Goal: Information Seeking & Learning: Find specific fact

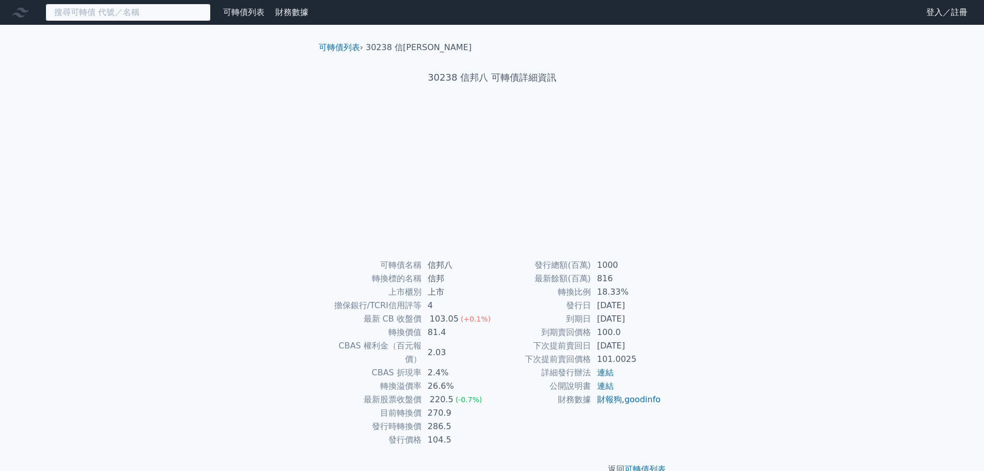
click at [157, 14] on input at bounding box center [127, 13] width 165 height 18
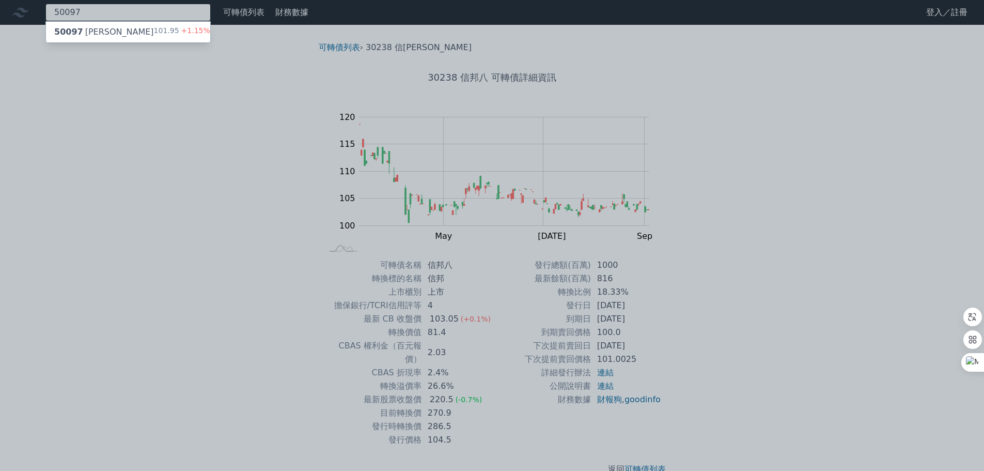
type input "50097"
click at [85, 29] on div "50097 [PERSON_NAME]" at bounding box center [104, 32] width 100 height 12
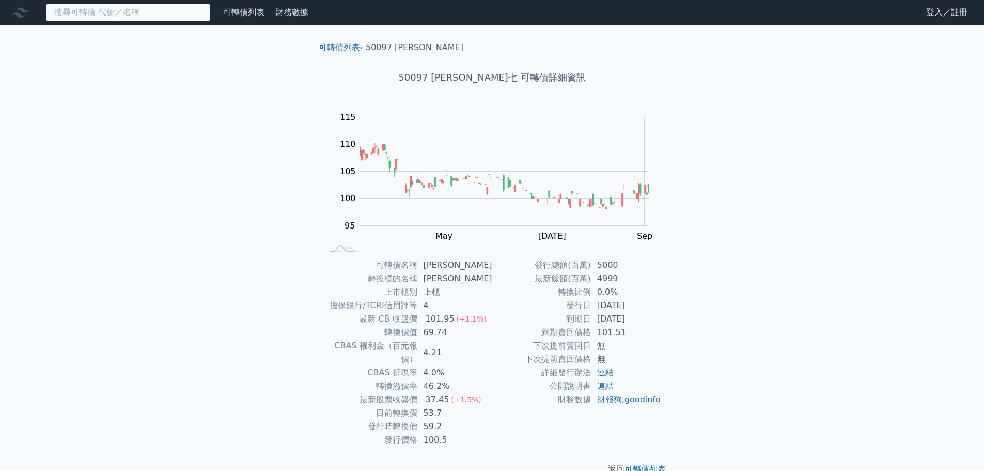
click at [147, 11] on input at bounding box center [127, 13] width 165 height 18
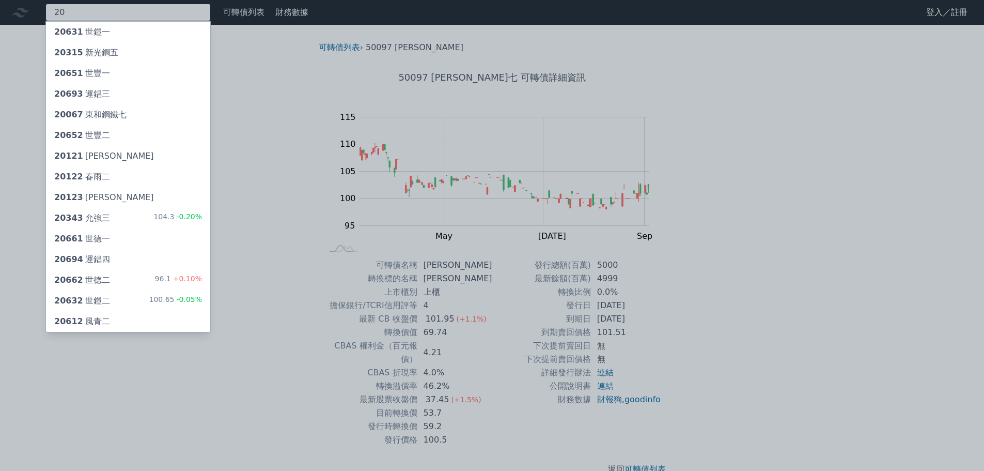
type input "2"
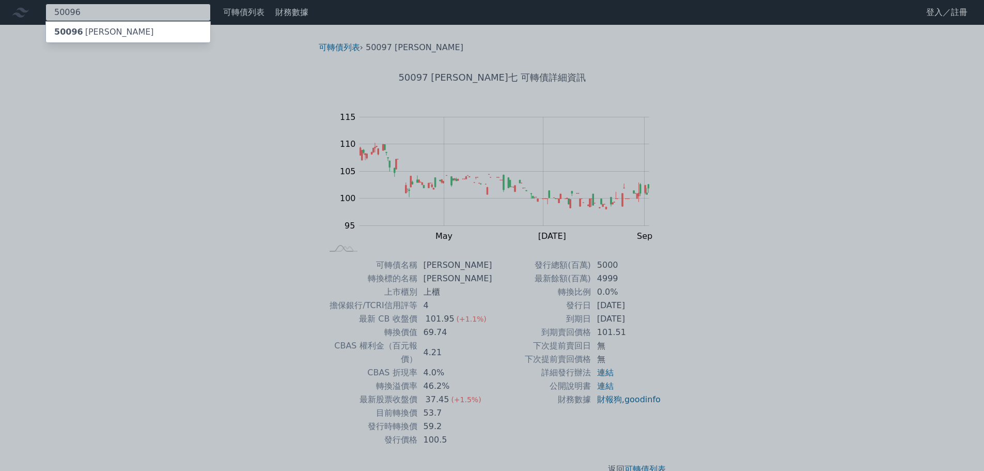
type input "50096"
click at [104, 35] on div "50096 [PERSON_NAME]" at bounding box center [104, 32] width 100 height 12
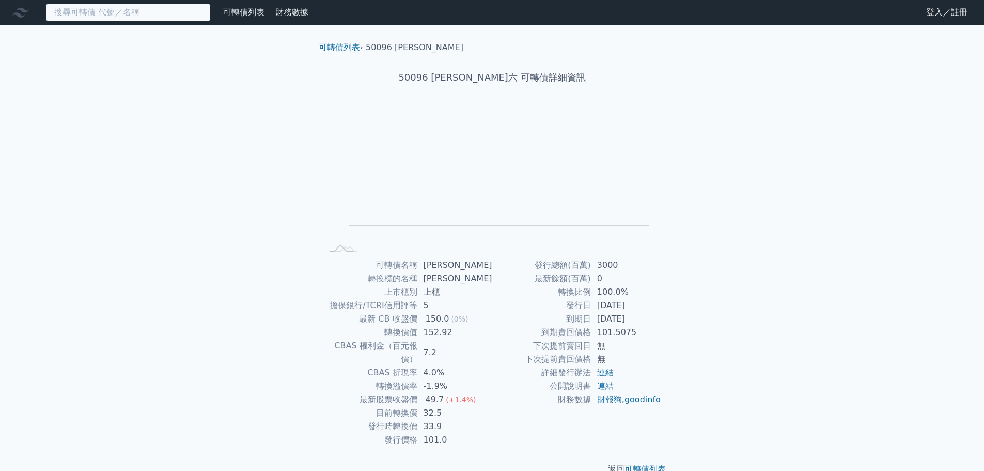
click at [83, 10] on input at bounding box center [127, 13] width 165 height 18
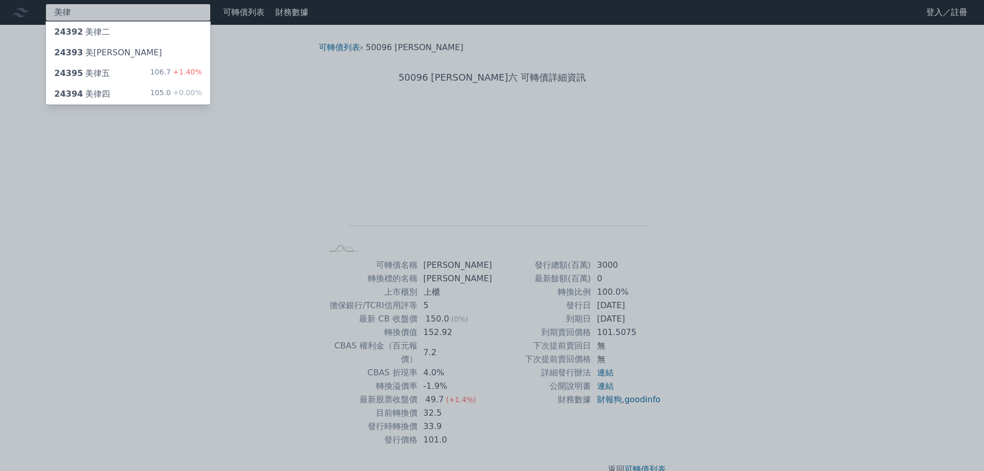
type input "美律"
click at [70, 72] on span "24395" at bounding box center [68, 73] width 29 height 10
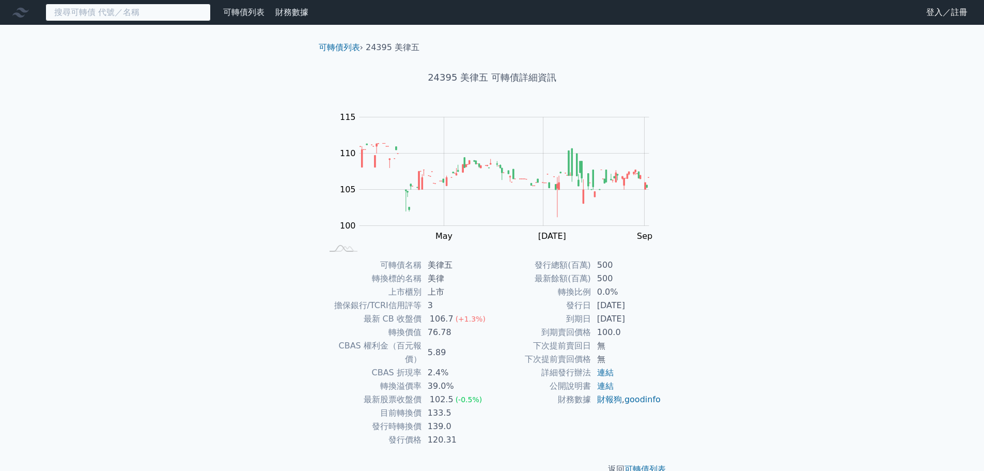
click at [111, 9] on input at bounding box center [127, 13] width 165 height 18
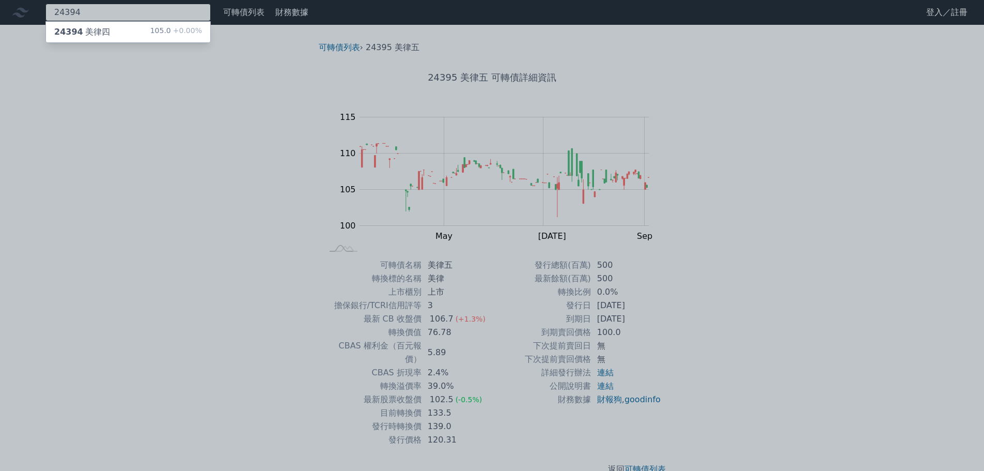
type input "24394"
click at [126, 37] on div "24394 美律四 105.0 +0.00%" at bounding box center [128, 32] width 164 height 21
